Goal: Information Seeking & Learning: Learn about a topic

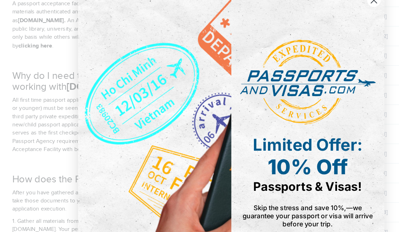
click at [286, 10] on circle "Close dialog" at bounding box center [323, 16] width 12 height 12
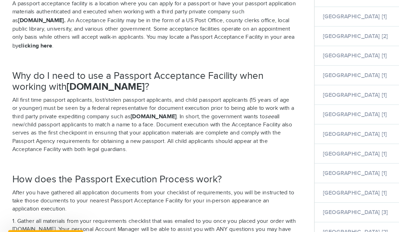
click at [286, 5] on li "[GEOGRAPHIC_DATA] [2]" at bounding box center [333, 13] width 122 height 17
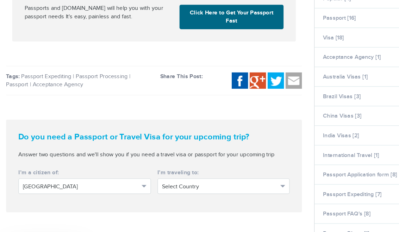
scroll to position [488, 0]
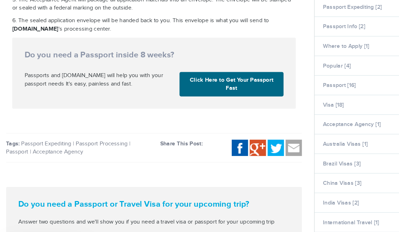
click at [242, 185] on div "**********" at bounding box center [133, 201] width 245 height 59
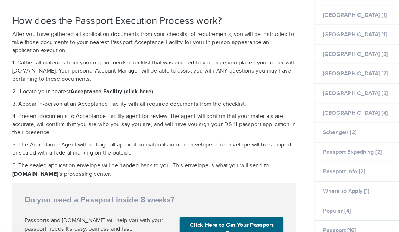
scroll to position [304, 0]
click at [286, 45] on link "[GEOGRAPHIC_DATA] [3]" at bounding box center [307, 47] width 56 height 6
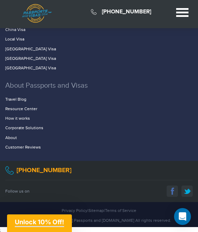
scroll to position [334, 0]
